Goal: Information Seeking & Learning: Ask a question

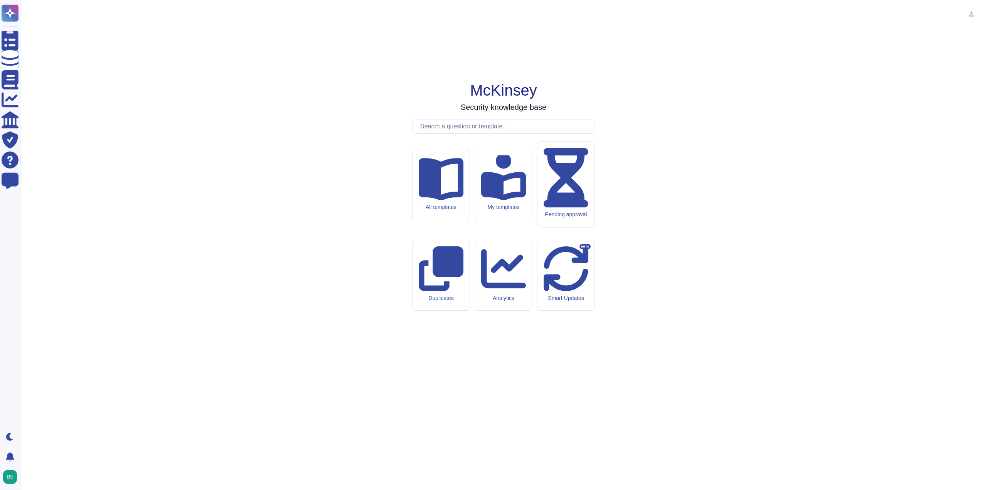
click at [446, 185] on div "McKinsey Security knowledge base All templates My templates Pending approval Du…" at bounding box center [503, 245] width 955 height 478
click at [451, 133] on input "text" at bounding box center [505, 126] width 178 height 13
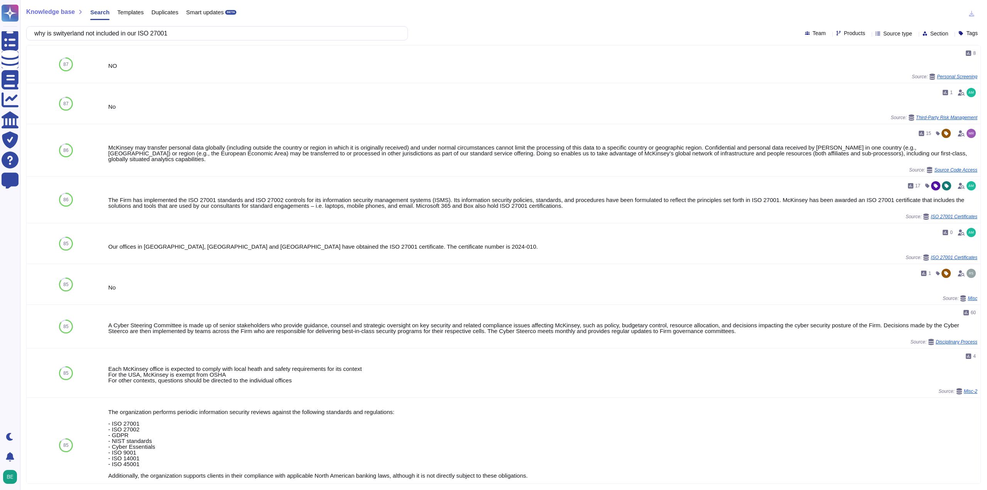
click at [74, 32] on input "why is swityerland not included in our ISO 27001" at bounding box center [214, 33] width 369 height 13
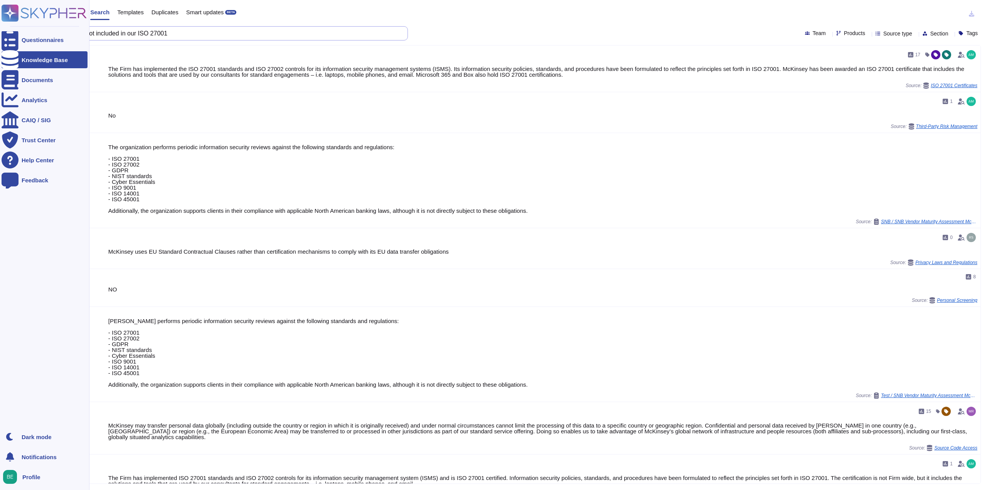
drag, startPoint x: 219, startPoint y: 30, endPoint x: 0, endPoint y: 27, distance: 219.0
click at [0, 27] on div "Questionnaires Knowledge Base Documents Analytics CAIQ / SIG Trust Center Help …" at bounding box center [493, 245] width 987 height 490
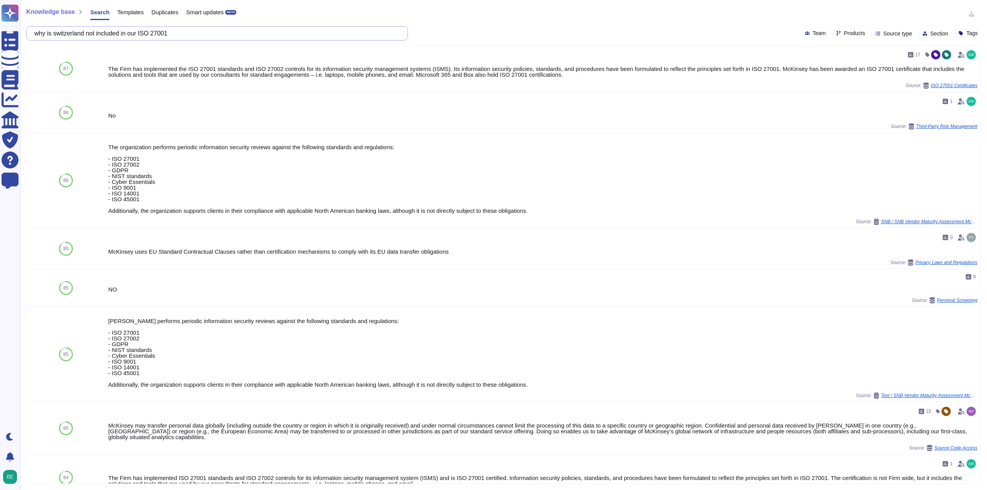
paste input "While McKinsey & Company, Inc. Switzerland is not specifically covered by the I…"
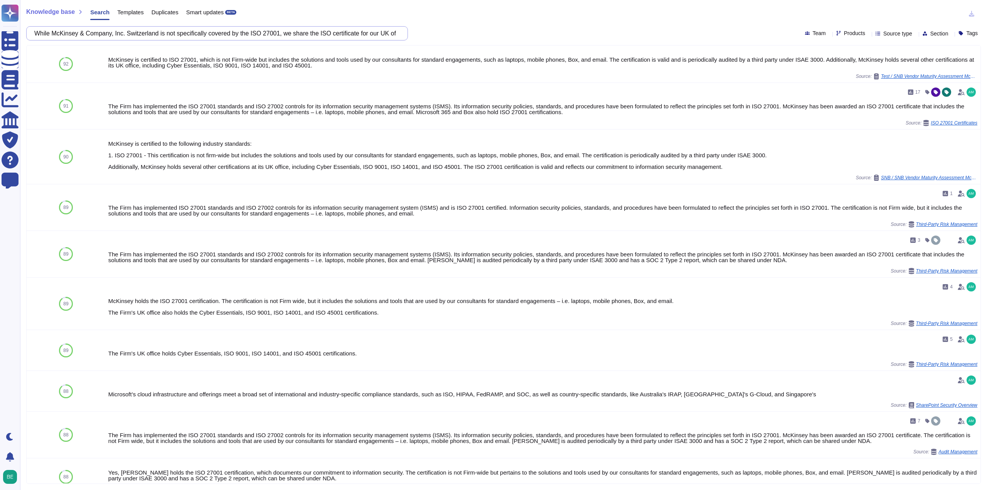
click at [263, 28] on input "While McKinsey & Company, Inc. Switzerland is not specifically covered by the I…" at bounding box center [214, 33] width 369 height 13
click at [262, 29] on input "While McKinsey & Company, Inc. Switzerland is not specifically covered by the I…" at bounding box center [214, 33] width 369 height 13
paste input "The CONTRACTOR agrees that it will immediately (and, in any event, within 5 (fi…"
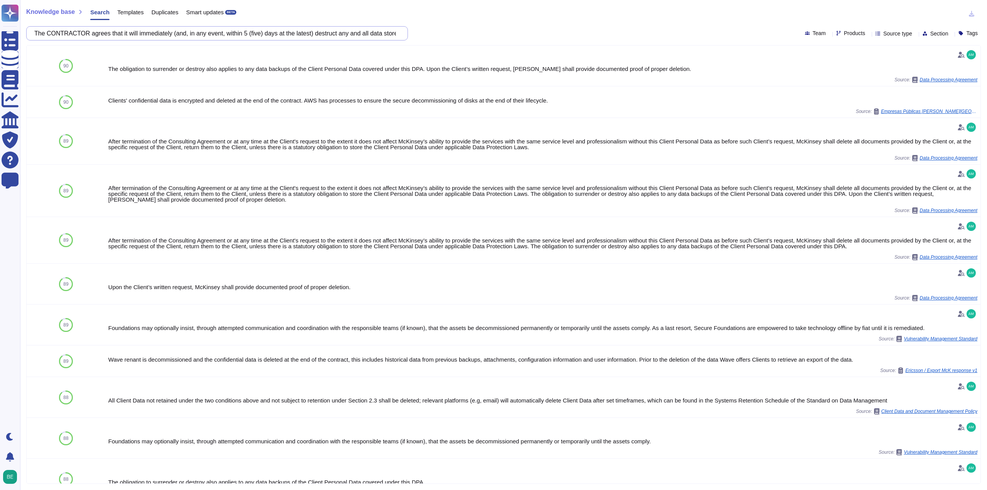
click at [252, 35] on input "The CONTRACTOR agrees that it will immediately (and, in any event, within 5 (fi…" at bounding box center [214, 33] width 369 height 13
paste input "Do you have contractual agreement with AWS to notify in case of any security br…"
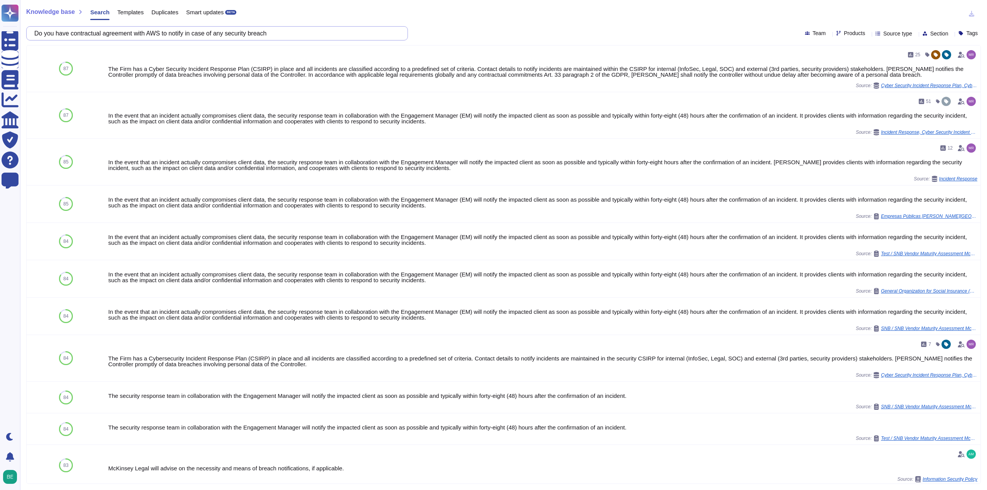
click at [254, 33] on input "Do you have contractual agreement with AWS to notify in case of any security br…" at bounding box center [214, 33] width 369 height 13
paste input "For how long is the data retained on AWS? Is it controlled by AWS?"
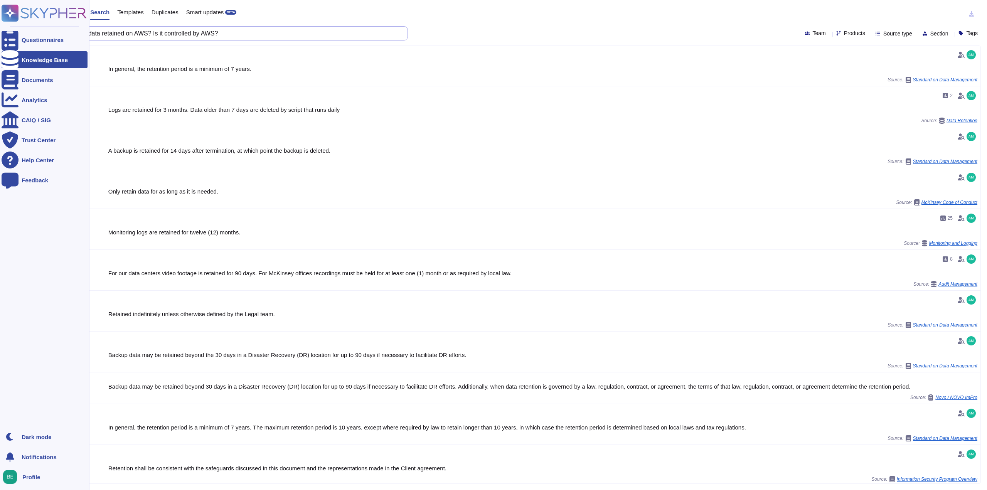
drag, startPoint x: 213, startPoint y: 42, endPoint x: 0, endPoint y: 80, distance: 216.6
click at [0, 80] on div "Questionnaires Knowledge Base Documents Analytics CAIQ / SIG Trust Center Help …" at bounding box center [493, 245] width 987 height 490
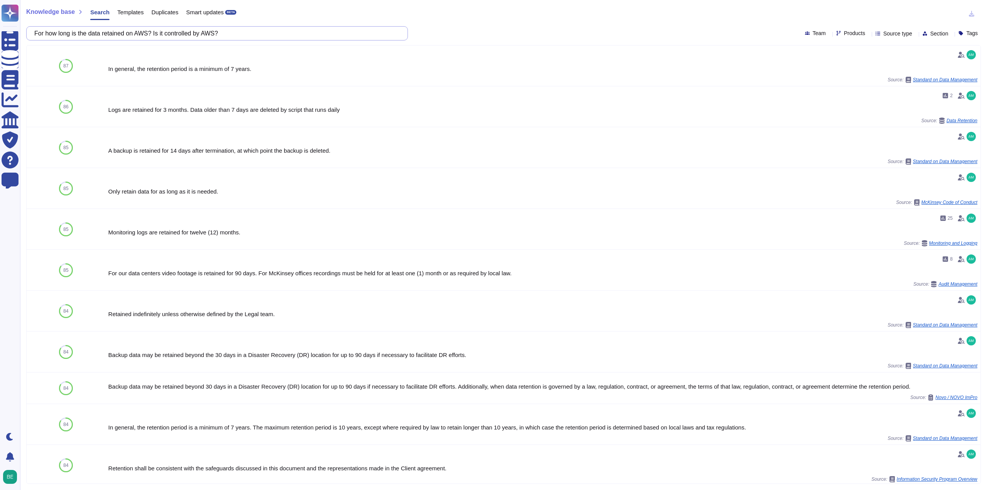
paste input "Please demonstrate the maximum tolerable period of disruption"
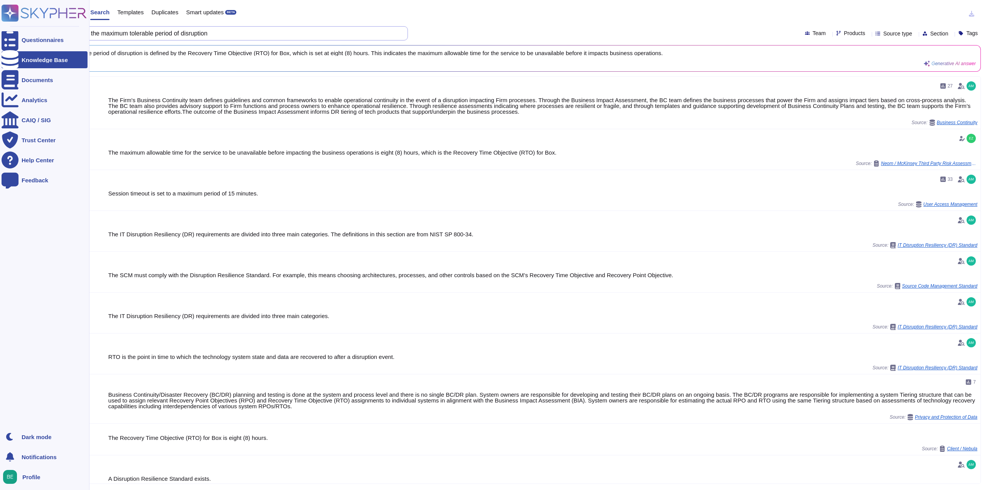
drag, startPoint x: 246, startPoint y: 32, endPoint x: 2, endPoint y: 71, distance: 246.8
click at [0, 72] on div "Questionnaires Knowledge Base Documents Analytics CAIQ / SIG Trust Center Help …" at bounding box center [493, 245] width 987 height 490
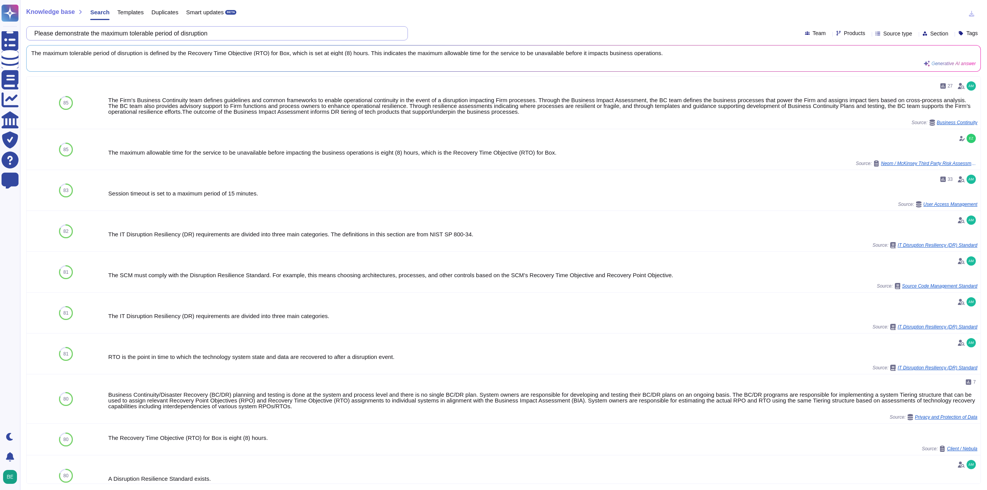
paste input "How are initial passwords generated and shared with the employees?"
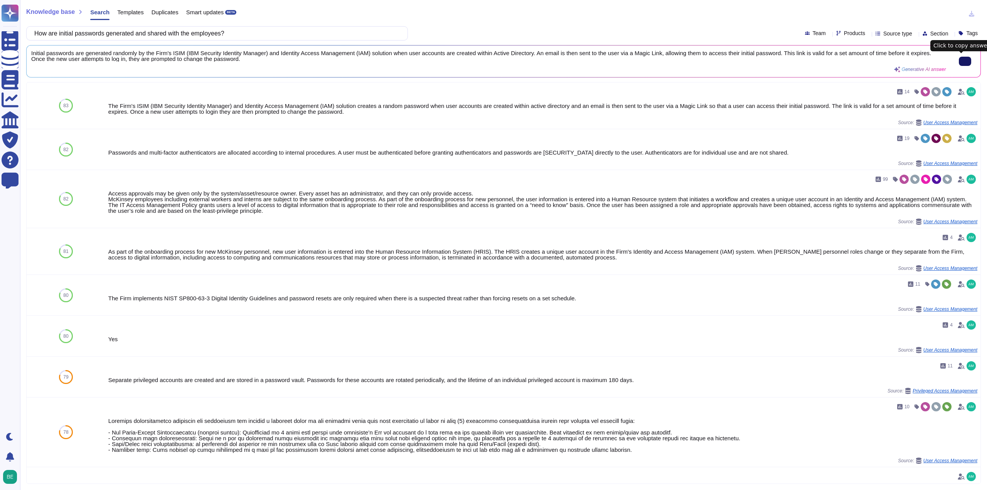
type input "How are initial passwords generated and shared with the employees?"
